Goal: Find contact information: Find contact information

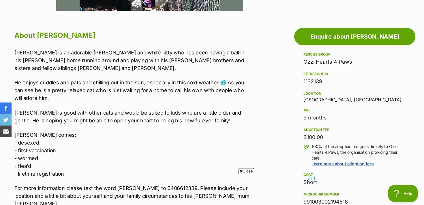
scroll to position [297, 0]
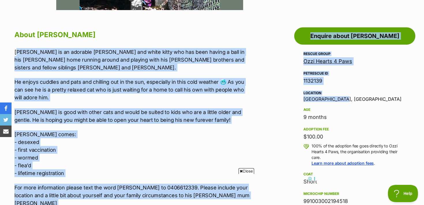
drag, startPoint x: 16, startPoint y: 52, endPoint x: 279, endPoint y: 103, distance: 268.5
copy div "ommy is an adorable tabby and white kitty who has been having a ball in his fos…"
click at [199, 114] on p "[PERSON_NAME] is good with other cats and would be suited to kids who are a lit…" at bounding box center [133, 116] width 238 height 16
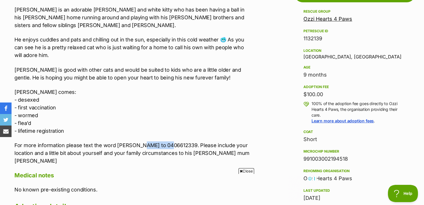
drag, startPoint x: 141, startPoint y: 137, endPoint x: 171, endPoint y: 136, distance: 29.4
click at [171, 142] on p "For more information please text the word [PERSON_NAME] to 0406612339. Please i…" at bounding box center [133, 153] width 238 height 23
copy p "0406612339"
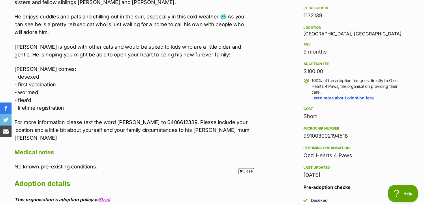
scroll to position [363, 0]
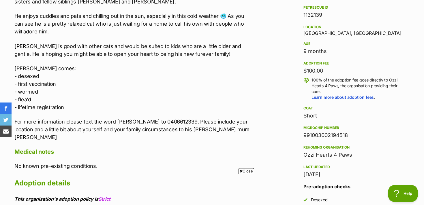
click at [155, 118] on p "For more information please text the word [PERSON_NAME] to 0406612339. Please i…" at bounding box center [133, 129] width 238 height 23
copy p "0406612339"
